Goal: Information Seeking & Learning: Learn about a topic

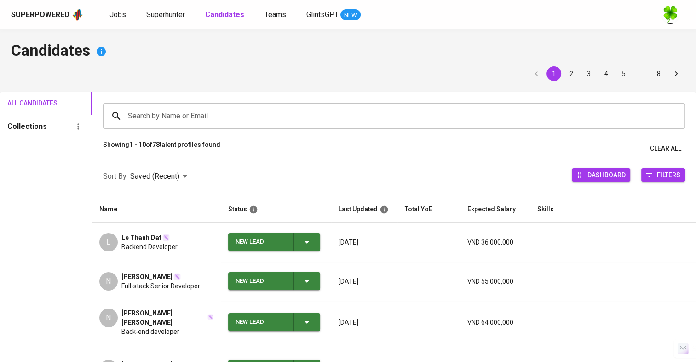
drag, startPoint x: 0, startPoint y: 0, endPoint x: 121, endPoint y: 17, distance: 121.8
click at [121, 17] on span "Jobs" at bounding box center [117, 14] width 17 height 9
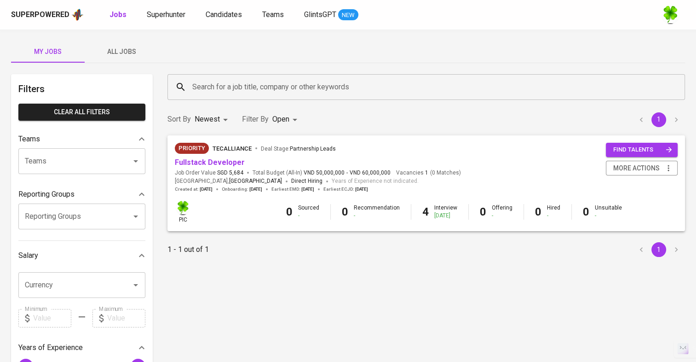
click at [138, 53] on span "All Jobs" at bounding box center [121, 52] width 63 height 12
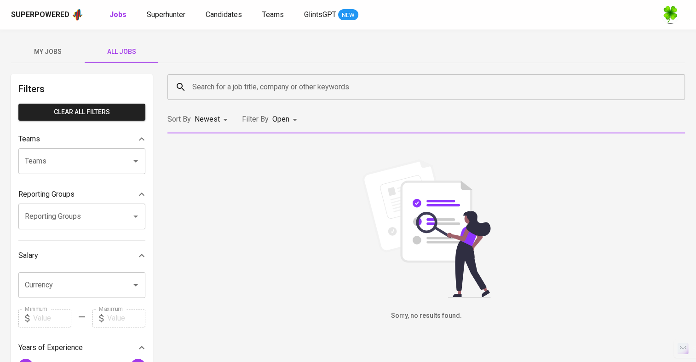
click at [234, 86] on input "Search for a job title, company or other keywords" at bounding box center [428, 86] width 477 height 17
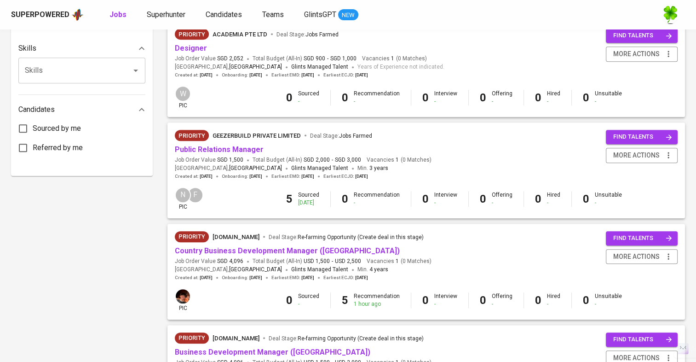
scroll to position [460, 0]
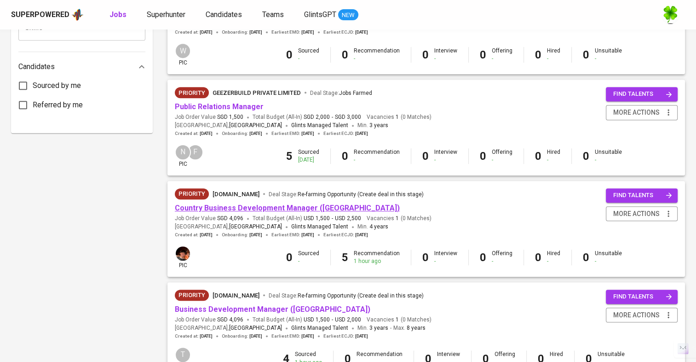
click at [270, 206] on link "Country Business Development Manager ([GEOGRAPHIC_DATA])" at bounding box center [287, 207] width 225 height 9
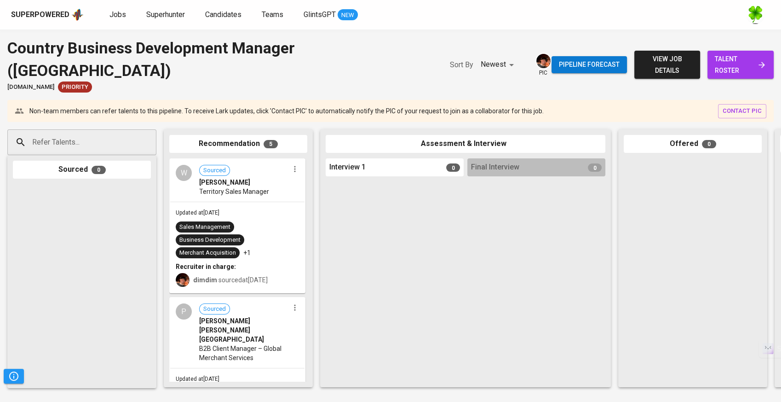
click at [288, 221] on div "Sales Management Business Development Merchant Acquisition +1" at bounding box center [237, 239] width 123 height 37
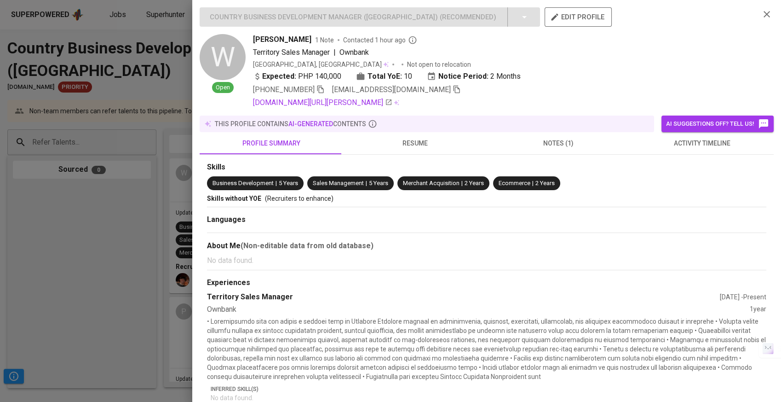
click at [405, 133] on button "resume" at bounding box center [415, 143] width 144 height 22
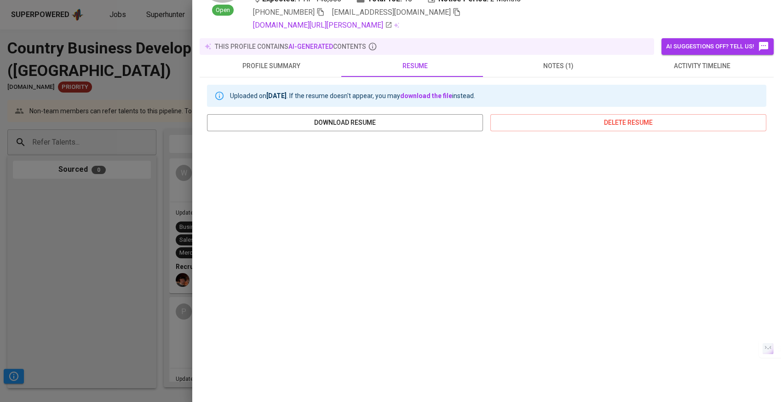
scroll to position [104, 0]
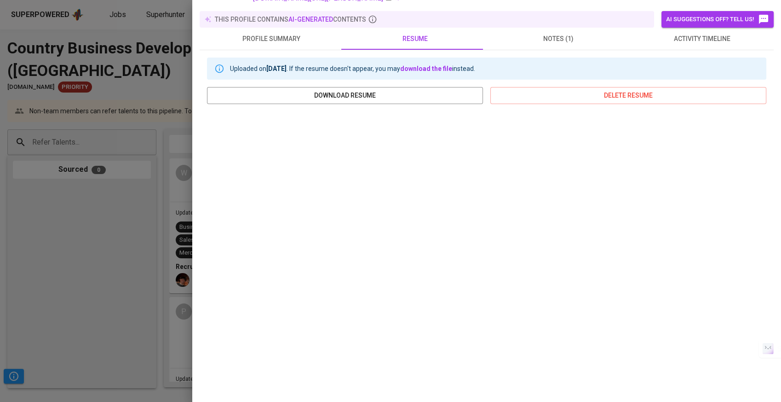
click at [74, 214] on div at bounding box center [390, 201] width 781 height 402
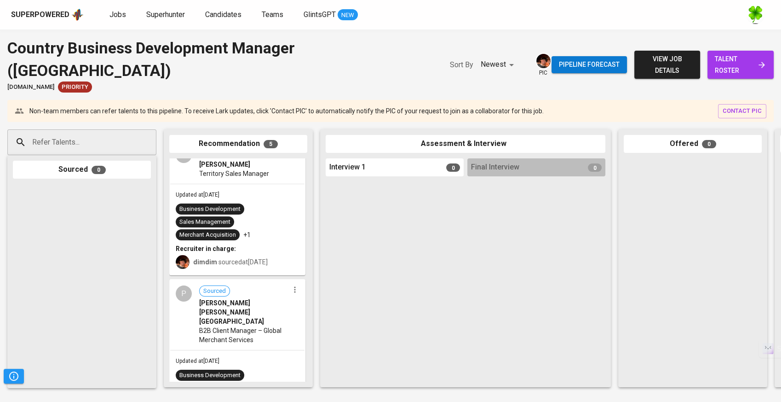
scroll to position [0, 0]
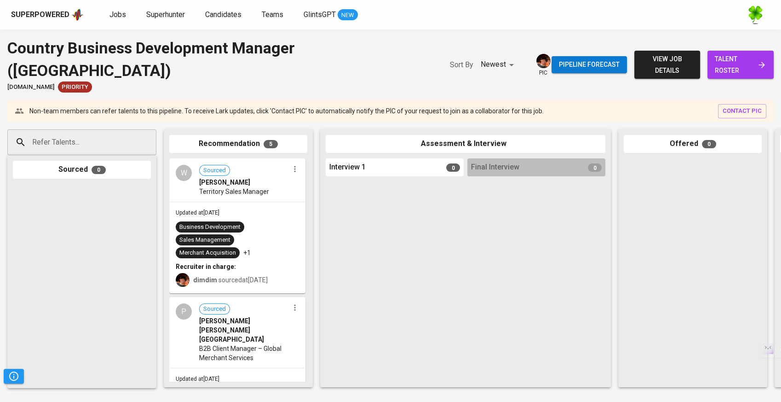
click at [59, 15] on div "Superpowered" at bounding box center [40, 15] width 58 height 11
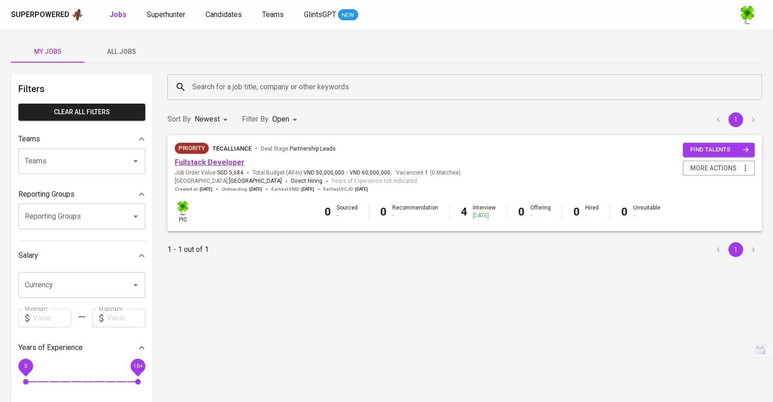
click at [220, 158] on link "Fullstack Developer" at bounding box center [210, 162] width 70 height 9
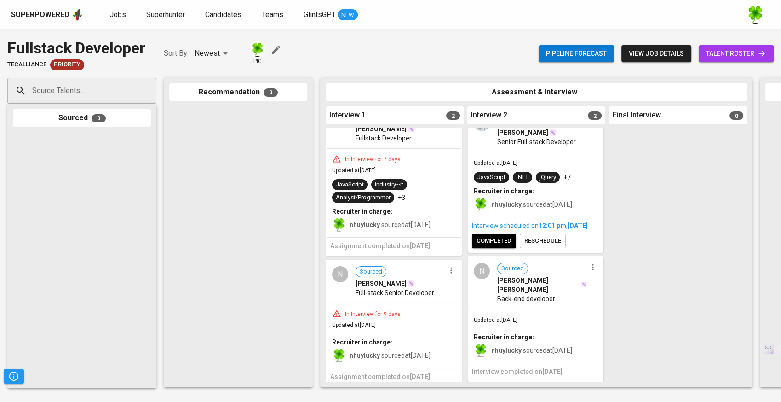
scroll to position [33, 0]
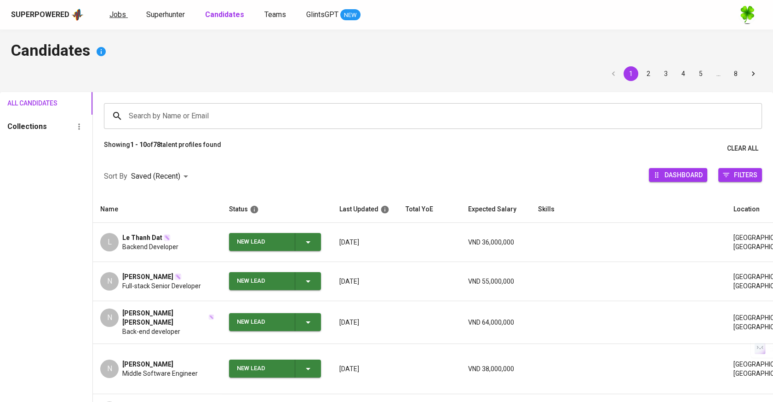
click at [123, 19] on link "Jobs" at bounding box center [118, 15] width 18 height 12
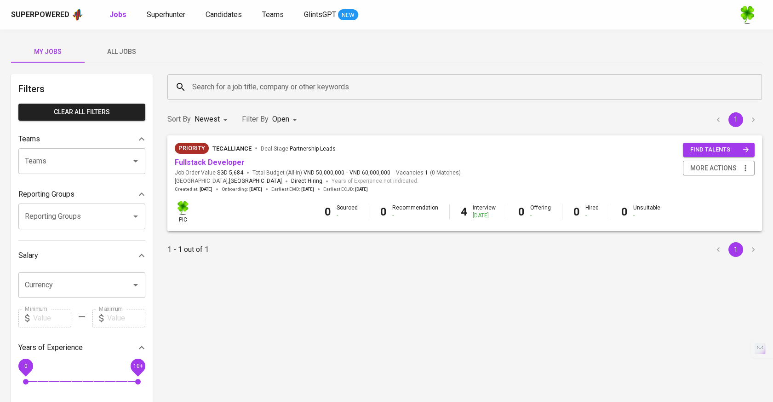
click at [128, 57] on span "All Jobs" at bounding box center [121, 52] width 63 height 12
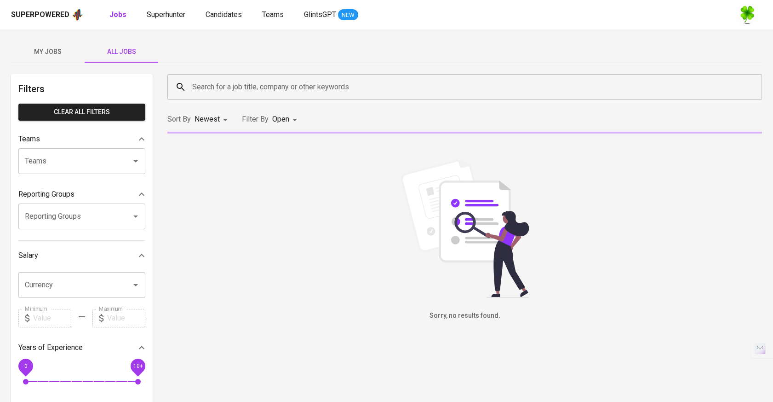
click at [254, 82] on input "Search for a job title, company or other keywords" at bounding box center [467, 86] width 554 height 17
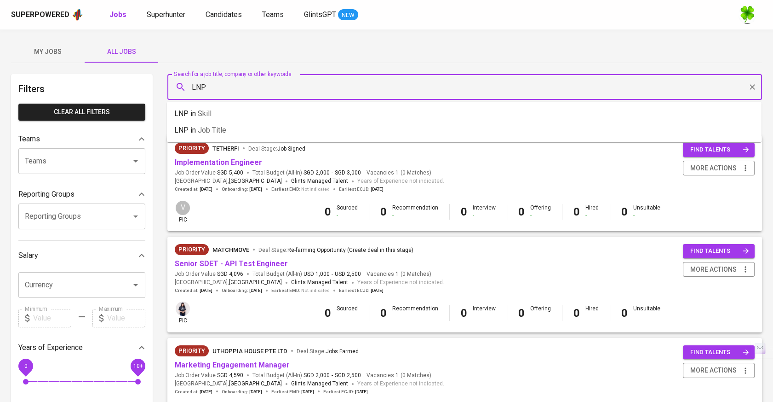
type input "LNP"
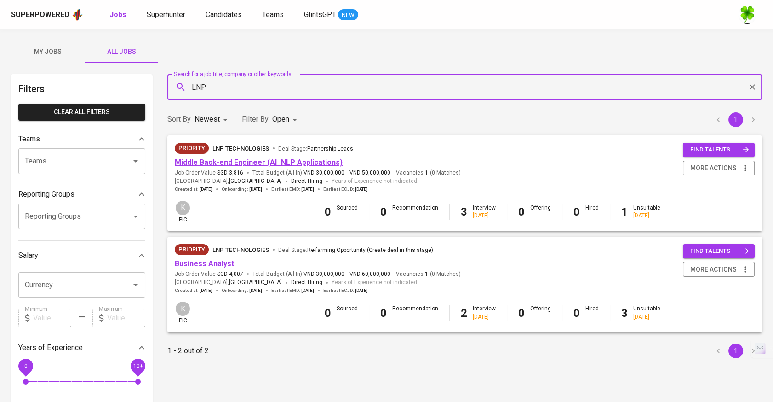
click at [282, 160] on link "Middle Back-end Engineer (AI_NLP Applications)" at bounding box center [259, 162] width 168 height 9
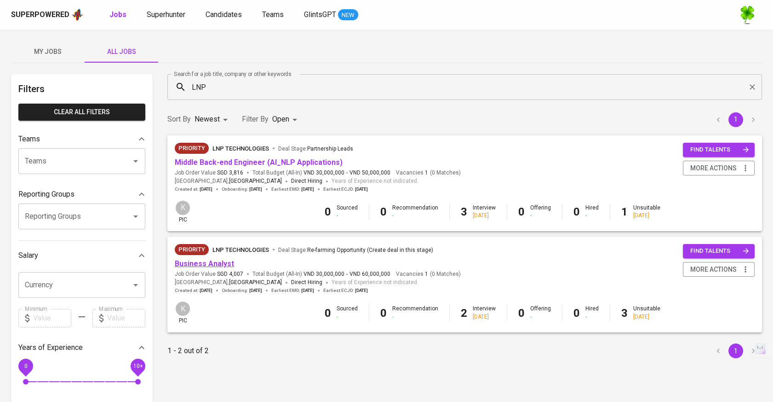
click at [221, 263] on link "Business Analyst" at bounding box center [204, 263] width 59 height 9
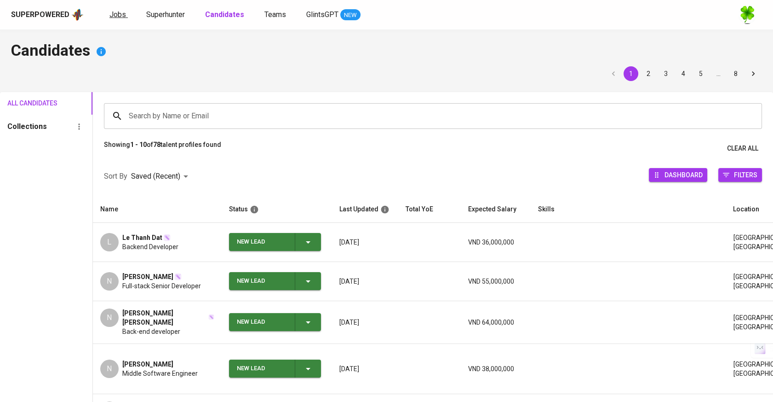
click at [110, 15] on span "Jobs" at bounding box center [117, 14] width 17 height 9
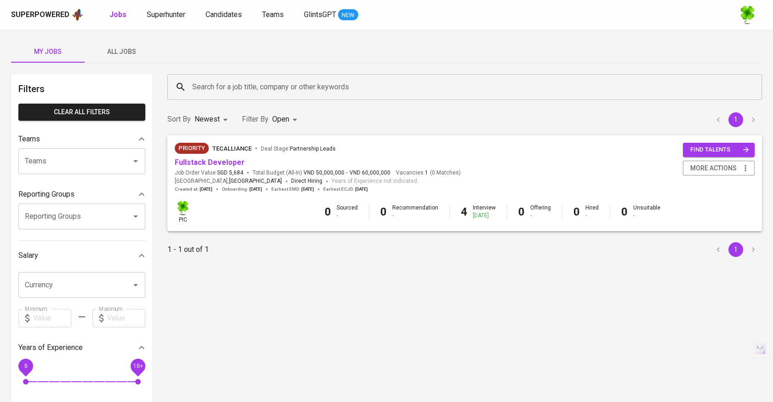
click at [123, 52] on span "All Jobs" at bounding box center [121, 52] width 63 height 12
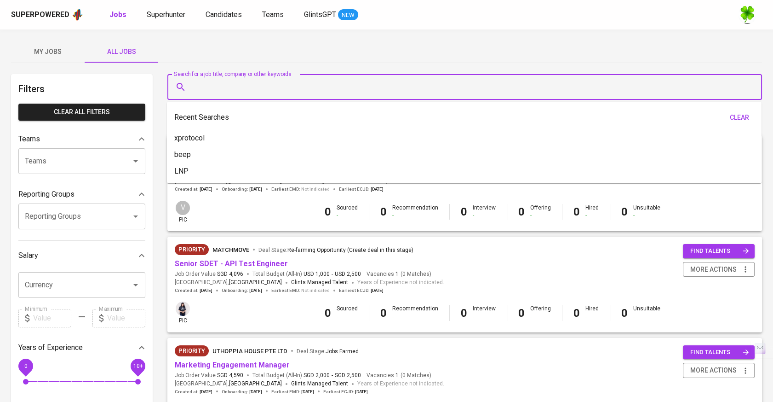
click at [254, 94] on input "Search for a job title, company or other keywords" at bounding box center [467, 86] width 554 height 17
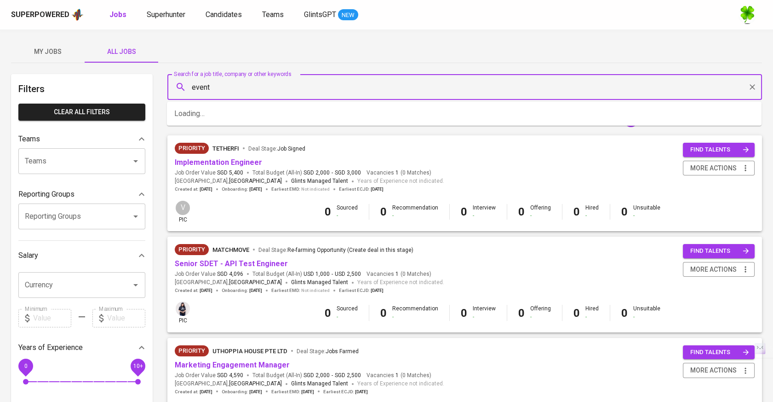
type input "event"
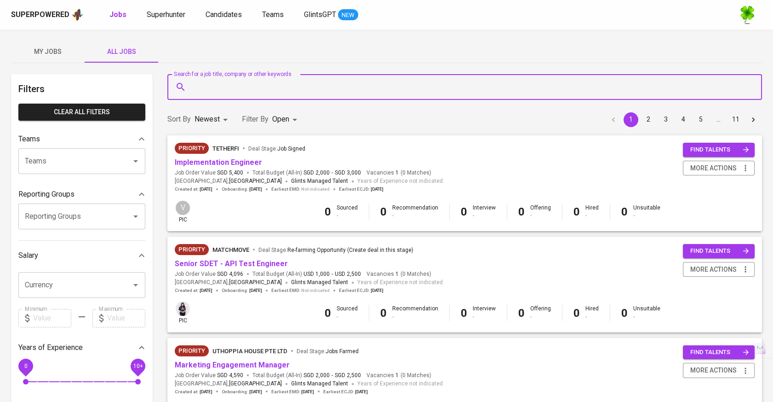
click at [254, 94] on input "Search for a job title, company or other keywords" at bounding box center [467, 86] width 554 height 17
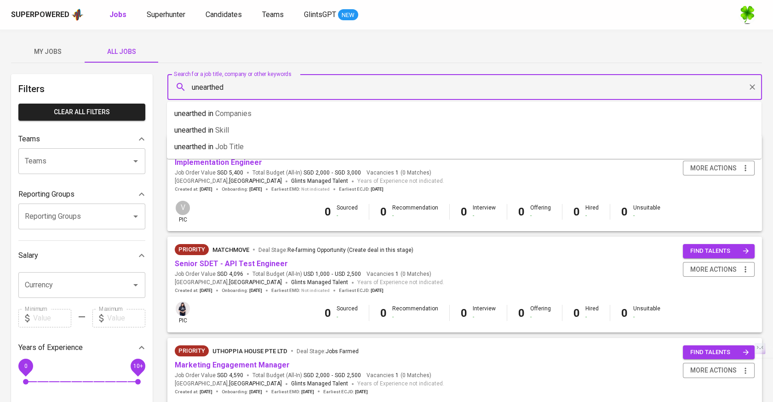
type input "unearthed"
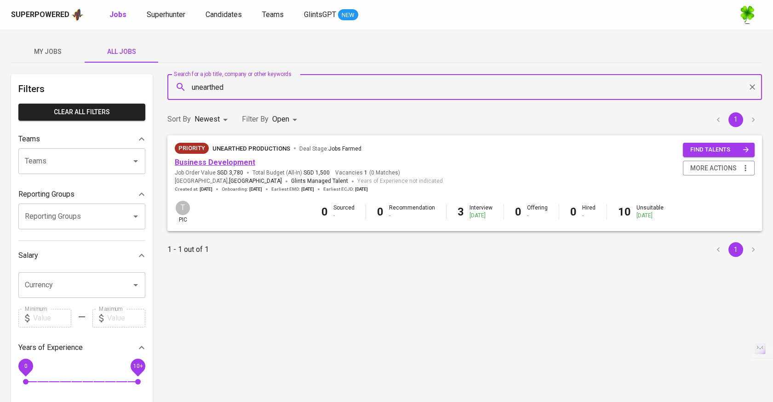
click at [239, 160] on link "Business Development" at bounding box center [215, 162] width 81 height 9
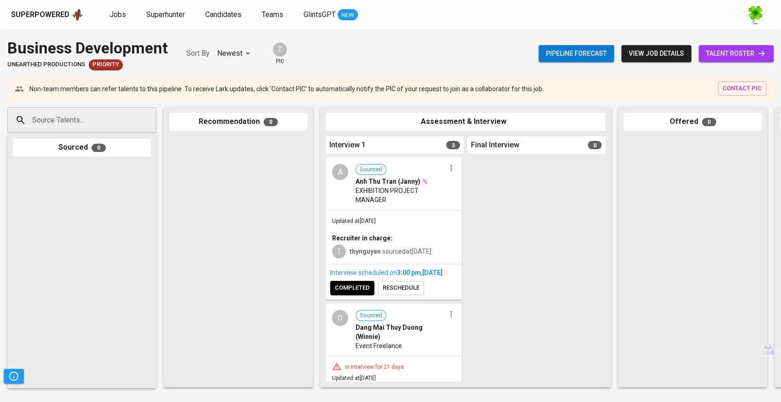
click at [437, 195] on span "EXHIBITION PROJECT MANAGER" at bounding box center [401, 195] width 90 height 18
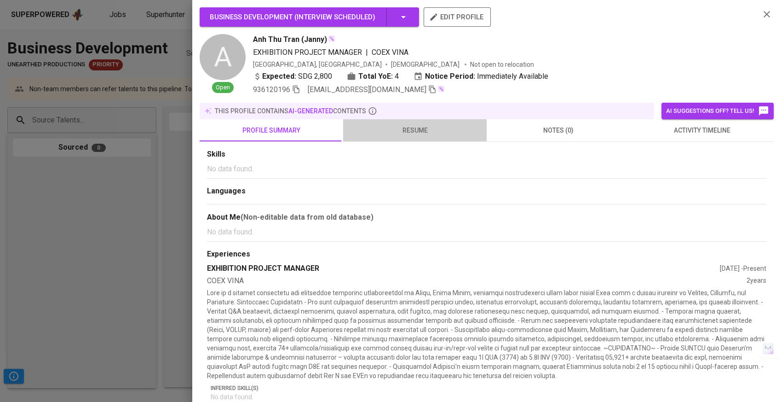
click at [414, 135] on span "resume" at bounding box center [415, 131] width 132 height 12
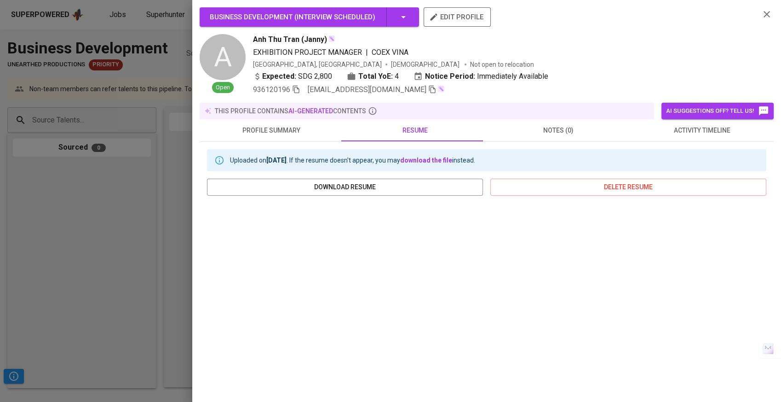
scroll to position [92, 0]
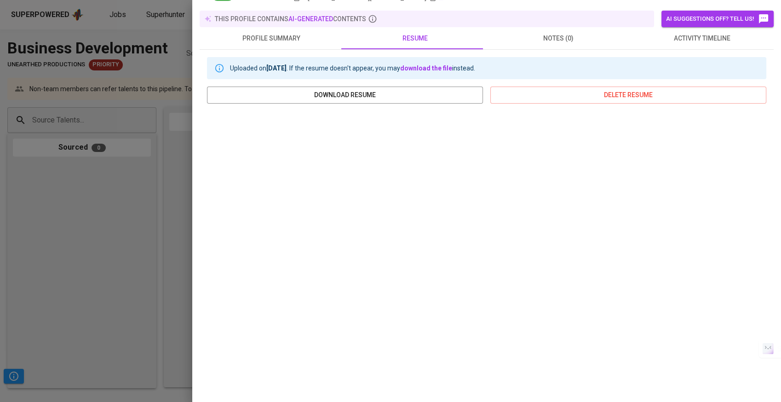
click at [180, 227] on div at bounding box center [390, 201] width 781 height 402
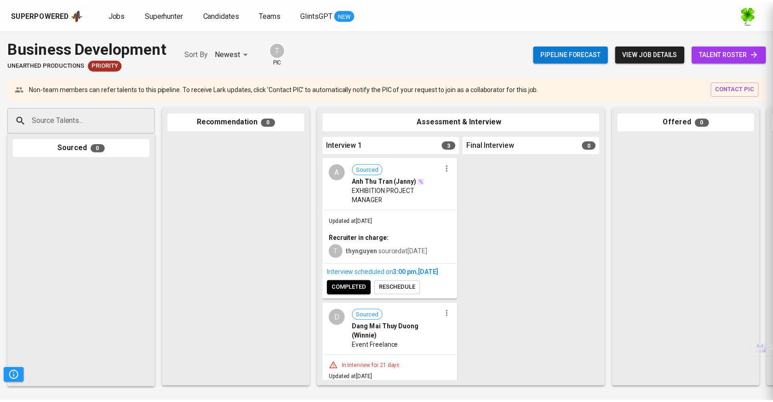
scroll to position [0, 0]
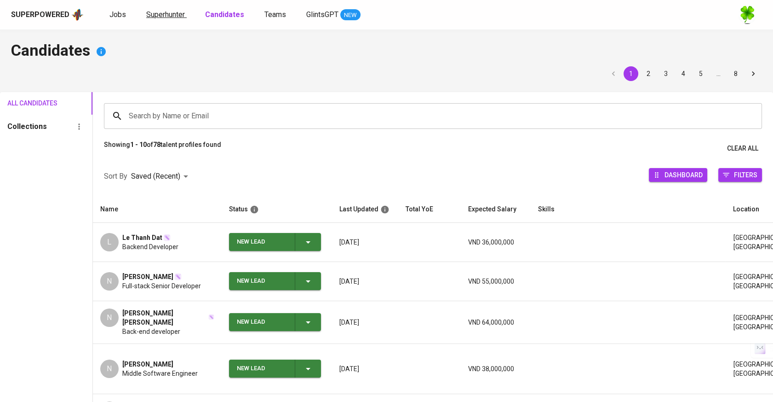
click at [166, 13] on span "Superhunter" at bounding box center [165, 14] width 39 height 9
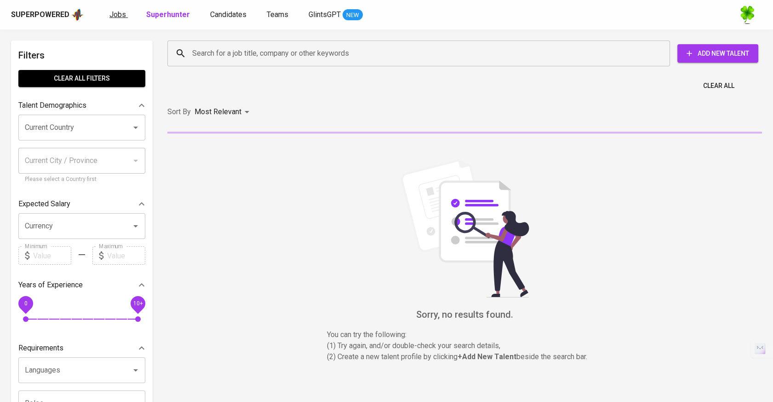
click at [125, 11] on link "Jobs" at bounding box center [118, 15] width 18 height 12
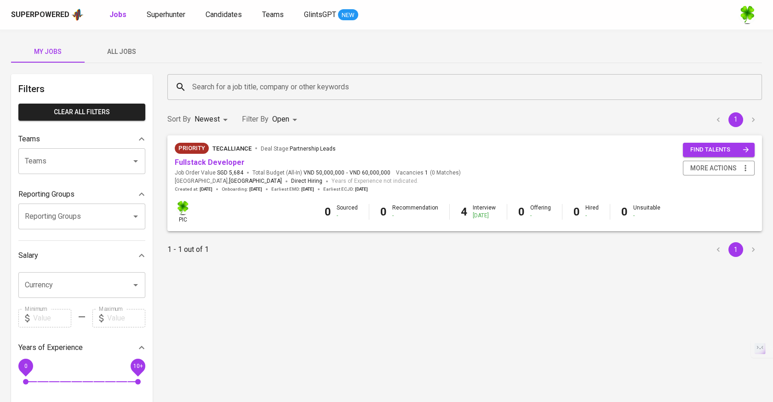
click at [133, 46] on span "All Jobs" at bounding box center [121, 52] width 63 height 12
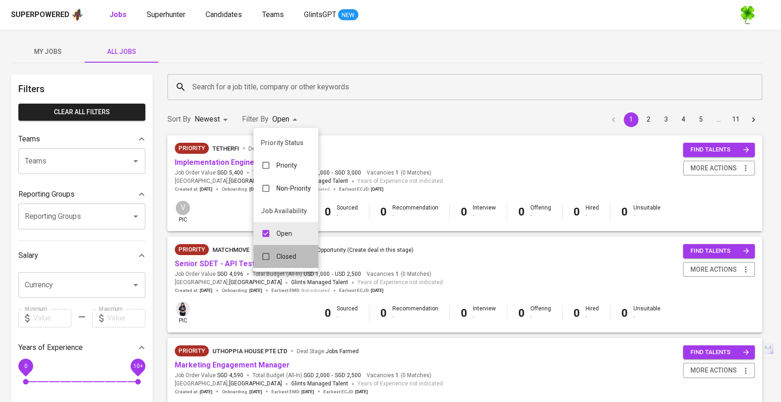
click at [277, 252] on p "Closed" at bounding box center [286, 256] width 20 height 9
type input "OPEN,CLOSE"
checkbox input "true"
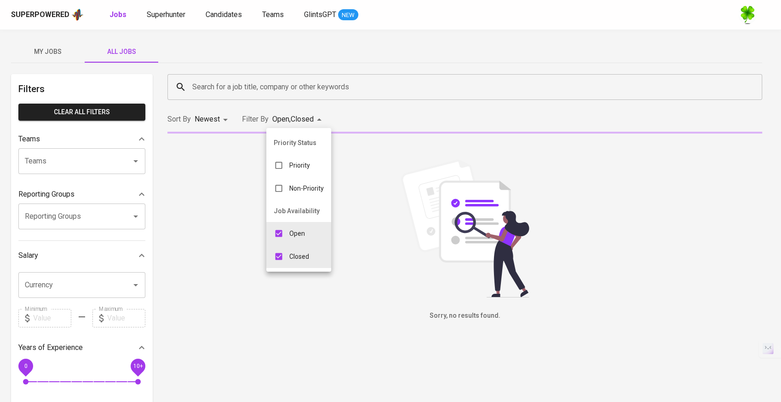
click at [350, 88] on div at bounding box center [390, 201] width 781 height 402
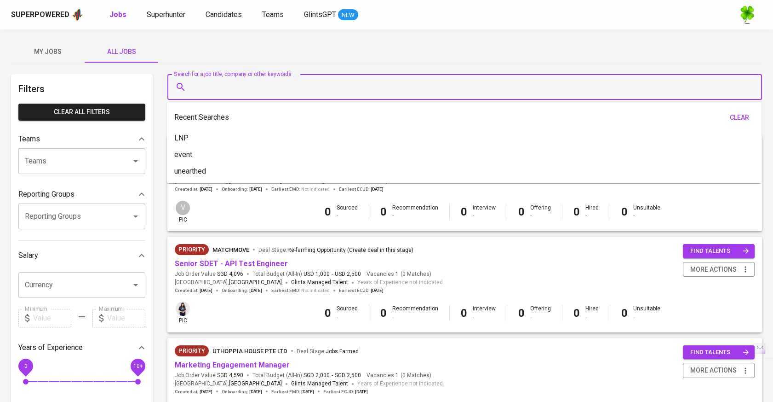
click at [361, 86] on input "Search for a job title, company or other keywords" at bounding box center [467, 86] width 554 height 17
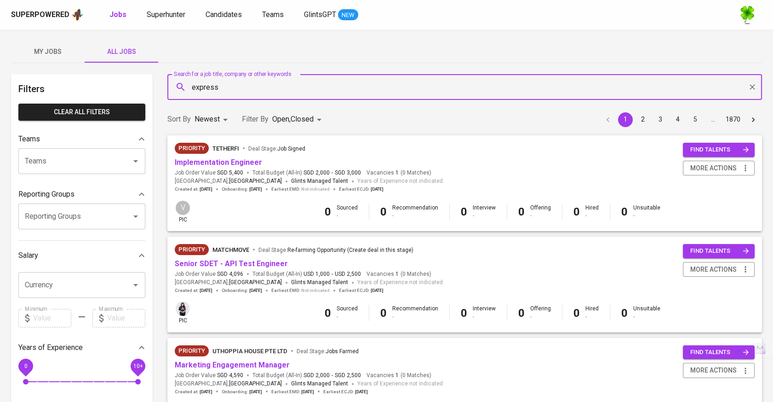
type input "express"
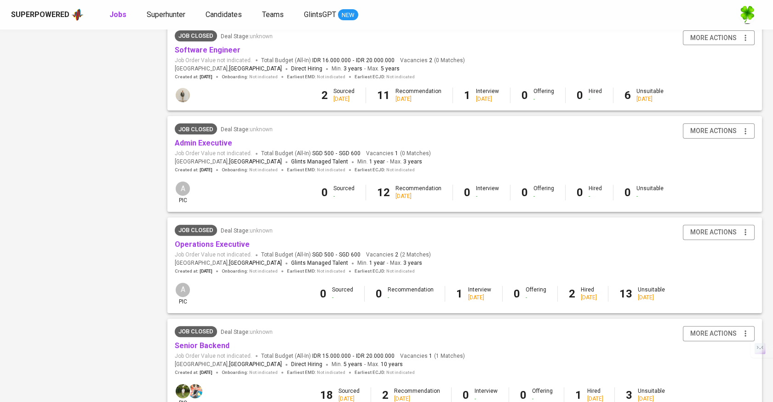
scroll to position [788, 0]
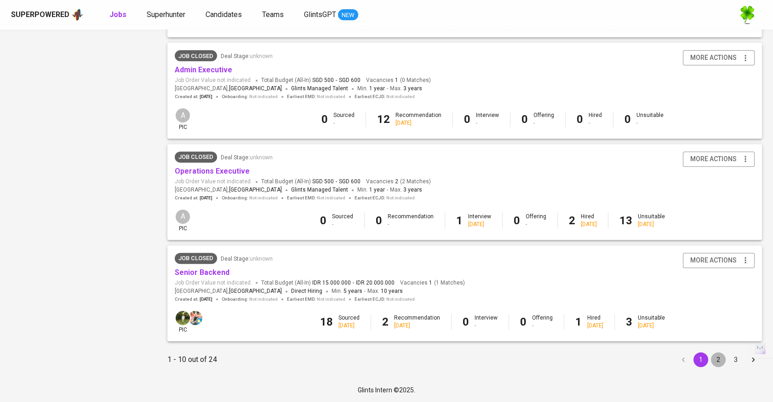
click at [719, 360] on button "2" at bounding box center [718, 359] width 15 height 15
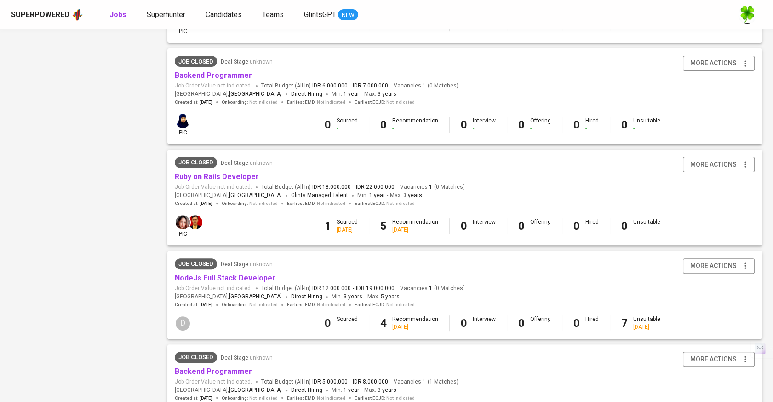
scroll to position [771, 0]
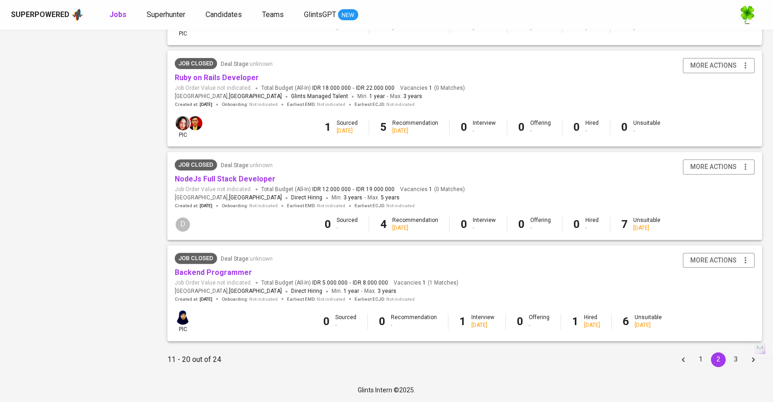
click at [735, 356] on button "3" at bounding box center [736, 359] width 15 height 15
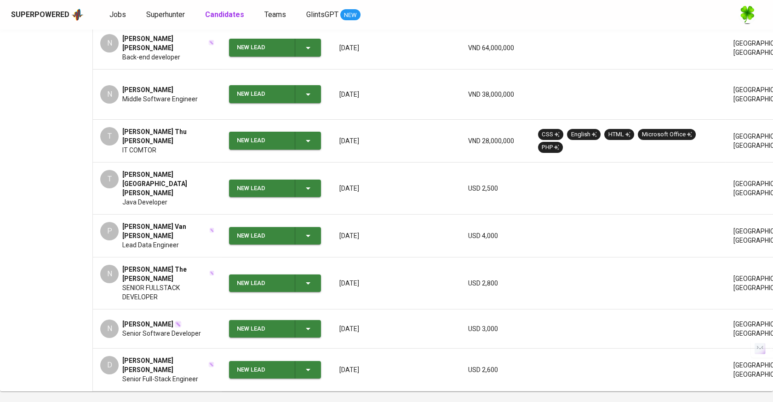
scroll to position [283, 0]
